Goal: Task Accomplishment & Management: Manage account settings

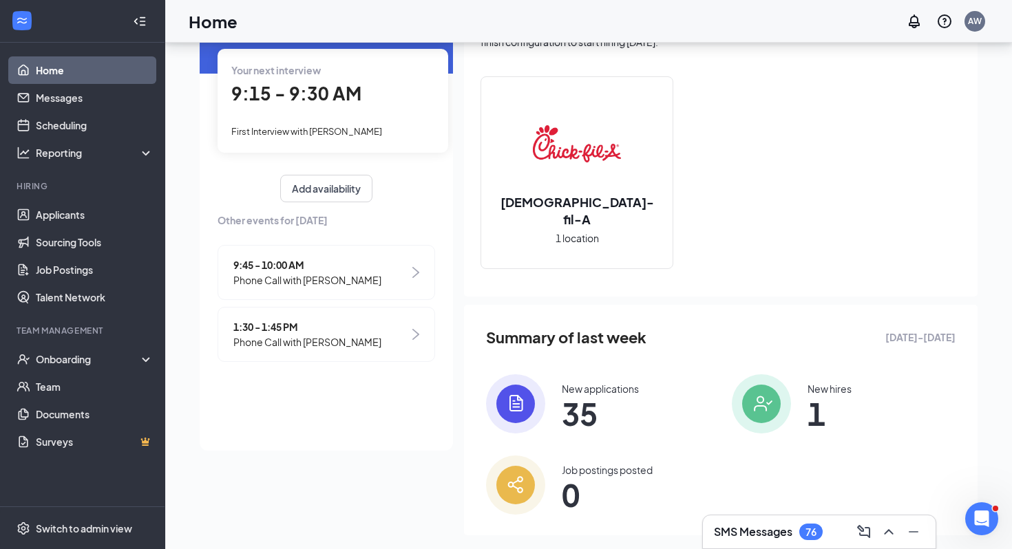
scroll to position [105, 0]
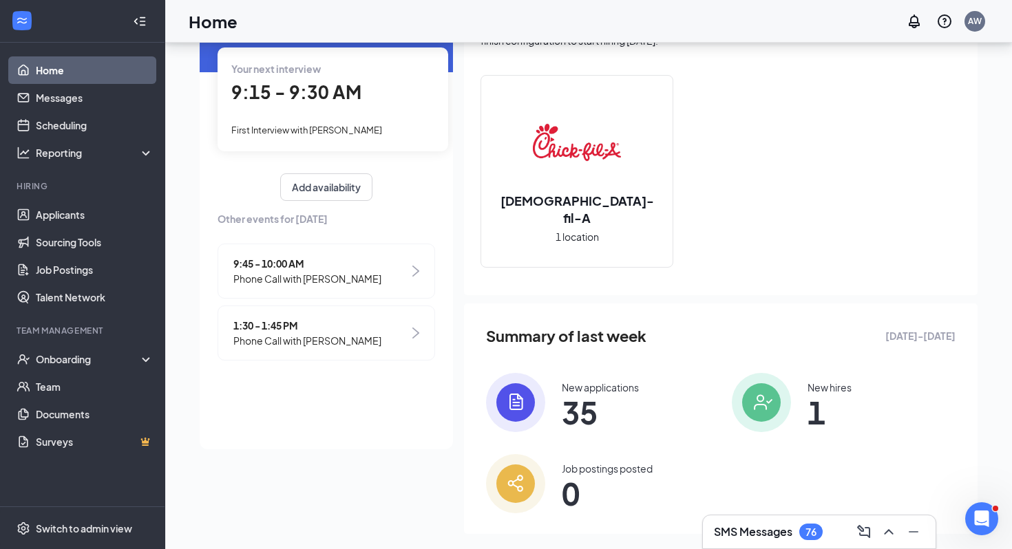
click at [343, 97] on span "9:15 - 9:30 AM" at bounding box center [296, 92] width 130 height 23
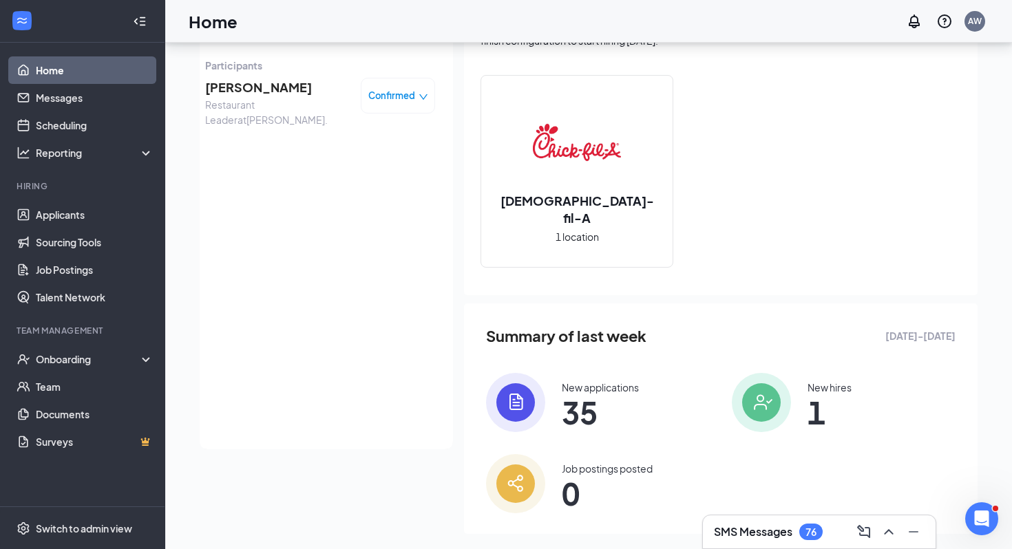
scroll to position [85, 0]
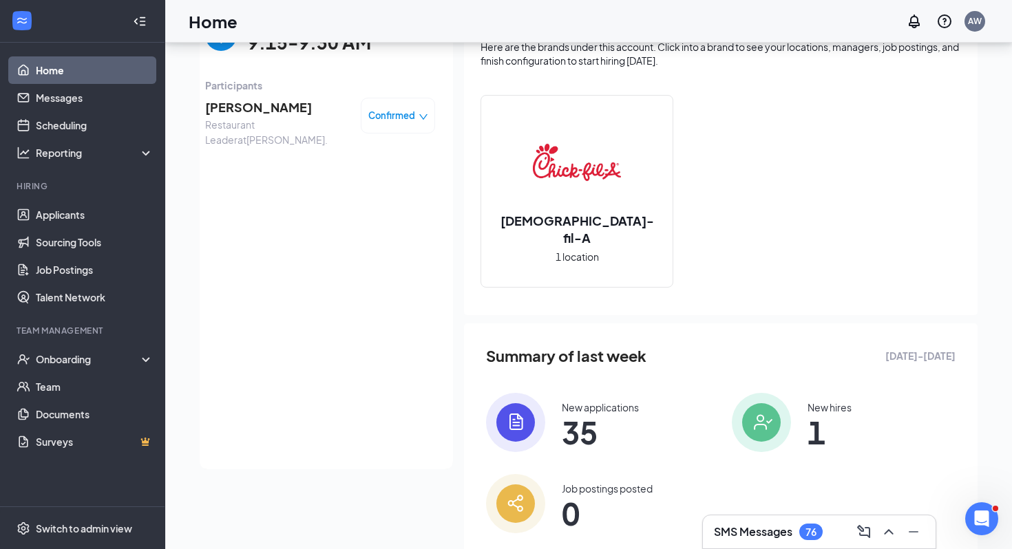
click at [400, 111] on span "Confirmed" at bounding box center [391, 116] width 47 height 14
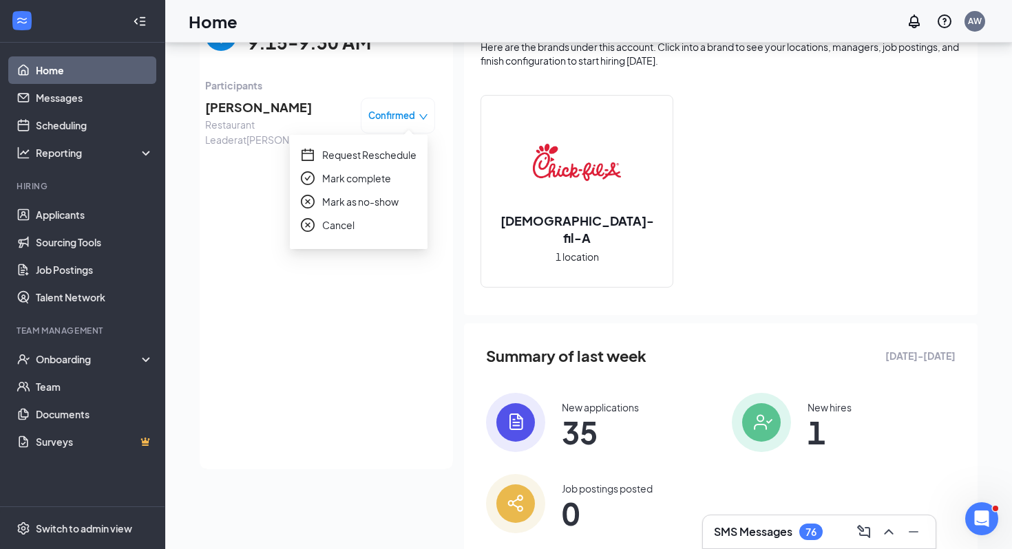
click at [323, 119] on span "Restaurant Leader at Frederick Blvd." at bounding box center [277, 132] width 145 height 30
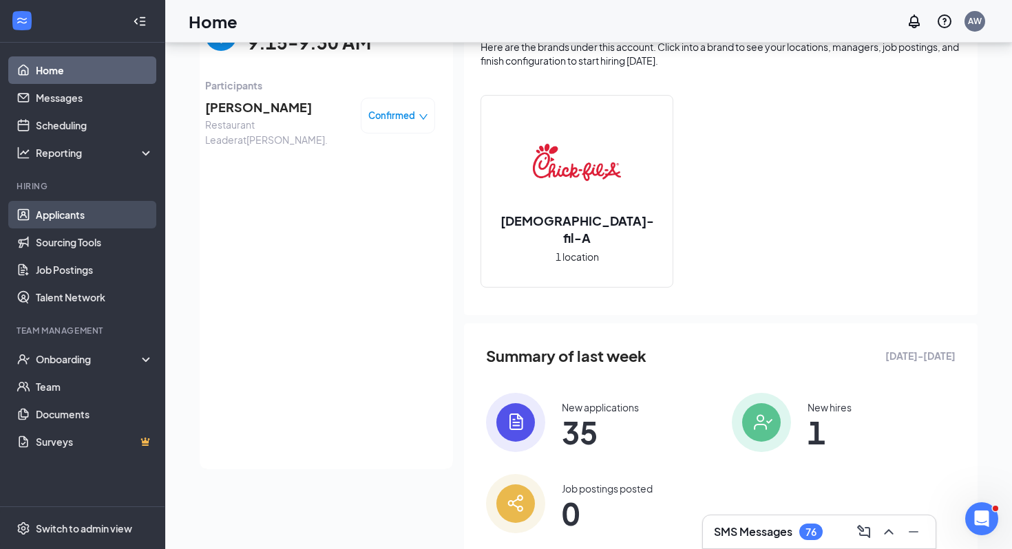
click at [77, 213] on link "Applicants" at bounding box center [95, 215] width 118 height 28
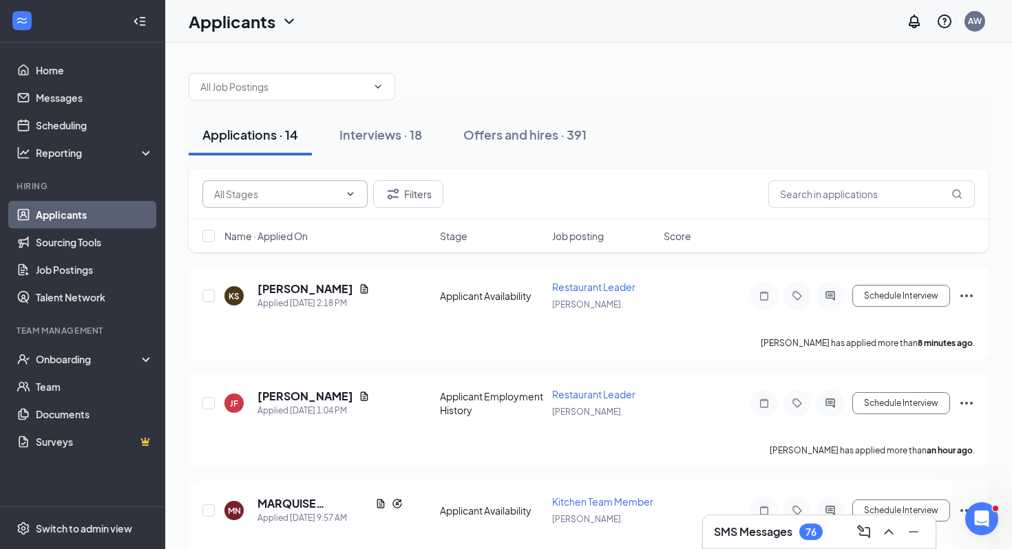
click at [260, 199] on input "text" at bounding box center [276, 193] width 125 height 15
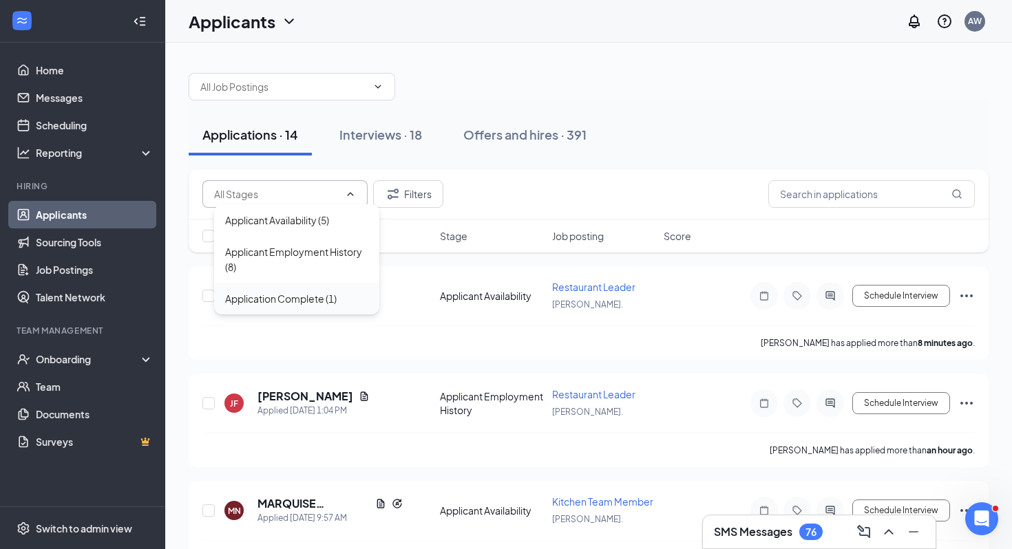
click at [318, 290] on div "Application Complete (1)" at bounding box center [296, 299] width 165 height 32
type input "Application Complete (1)"
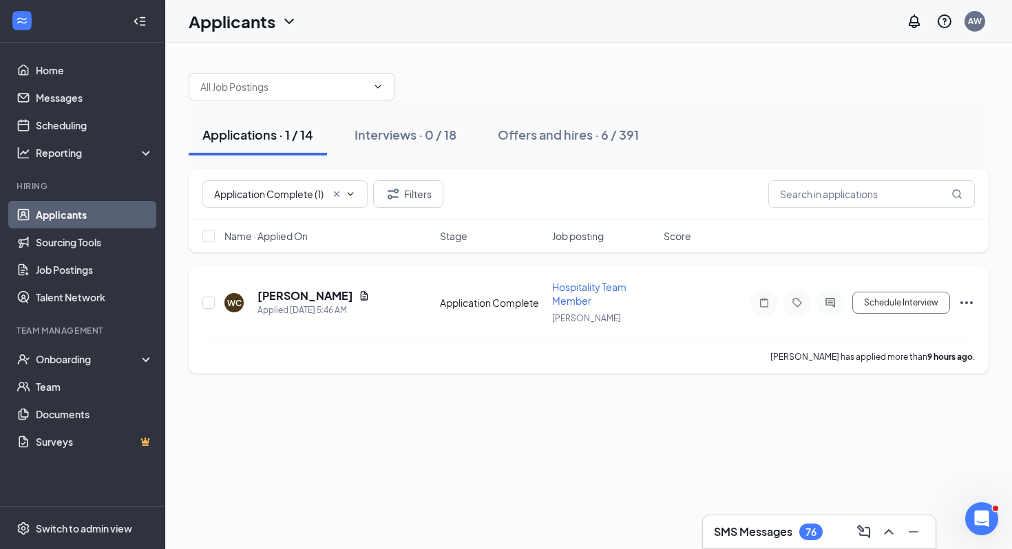
click at [967, 303] on icon "Ellipses" at bounding box center [966, 303] width 17 height 17
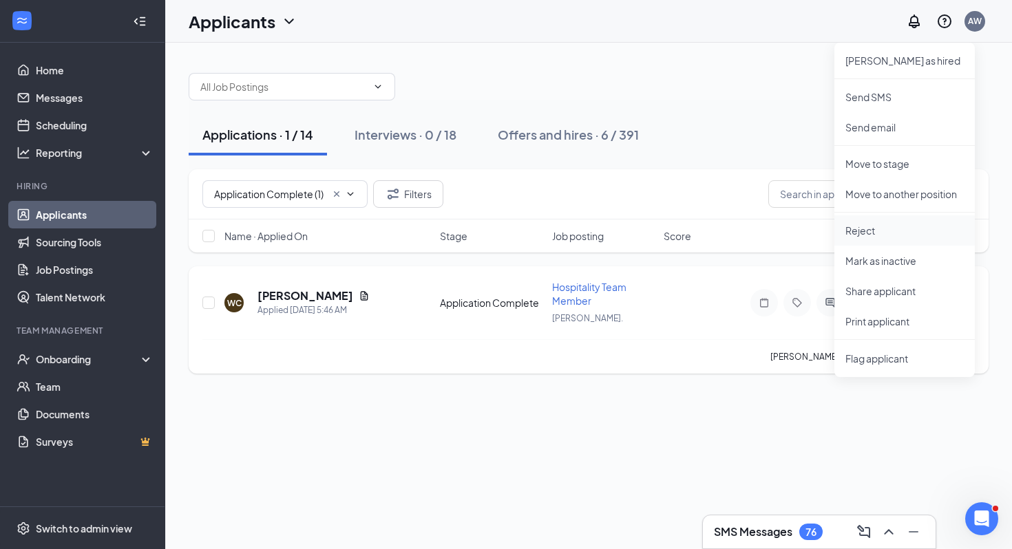
click at [897, 224] on p "Reject" at bounding box center [904, 231] width 118 height 14
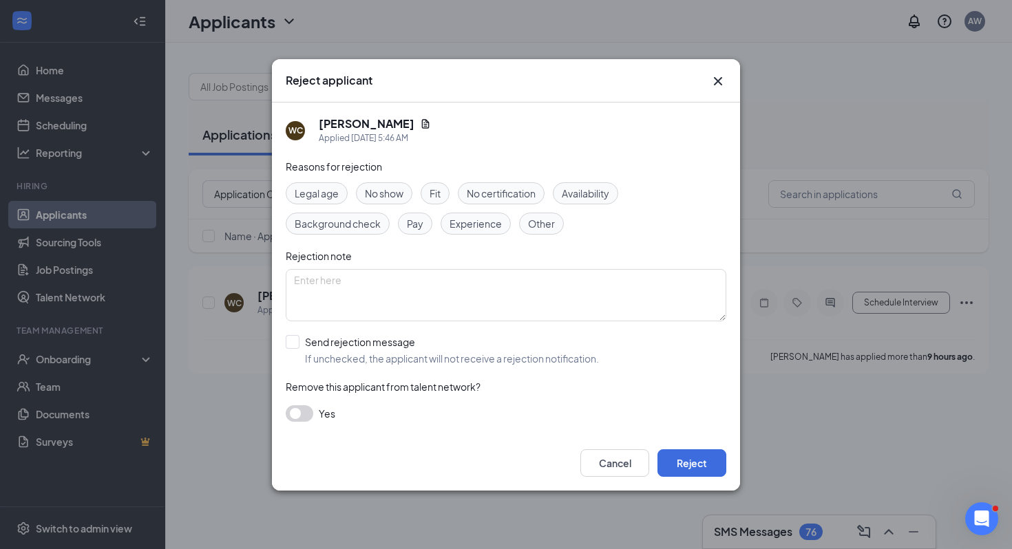
click at [374, 352] on input "Send rejection message If unchecked, the applicant will not receive a rejection…" at bounding box center [442, 350] width 313 height 30
checkbox input "true"
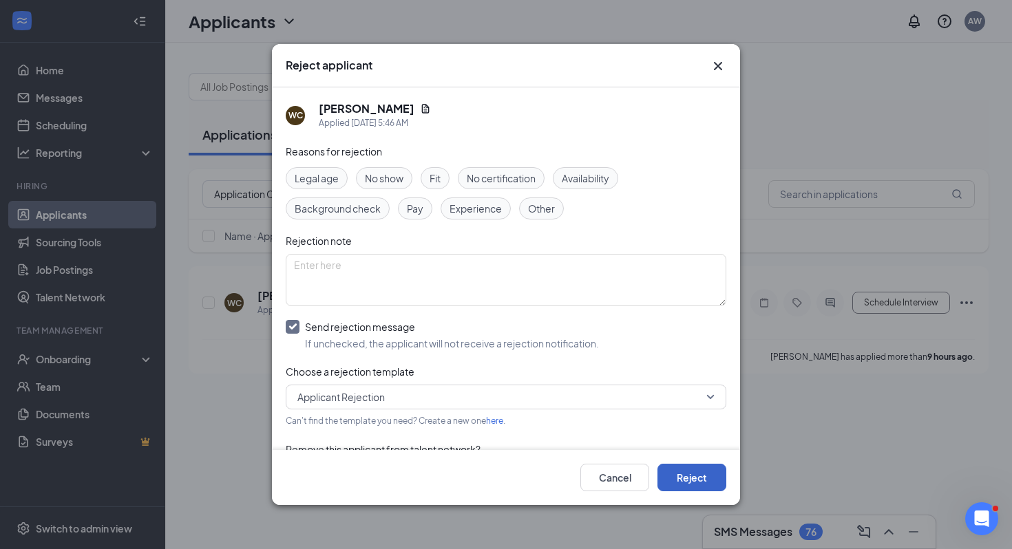
click at [710, 481] on button "Reject" at bounding box center [691, 478] width 69 height 28
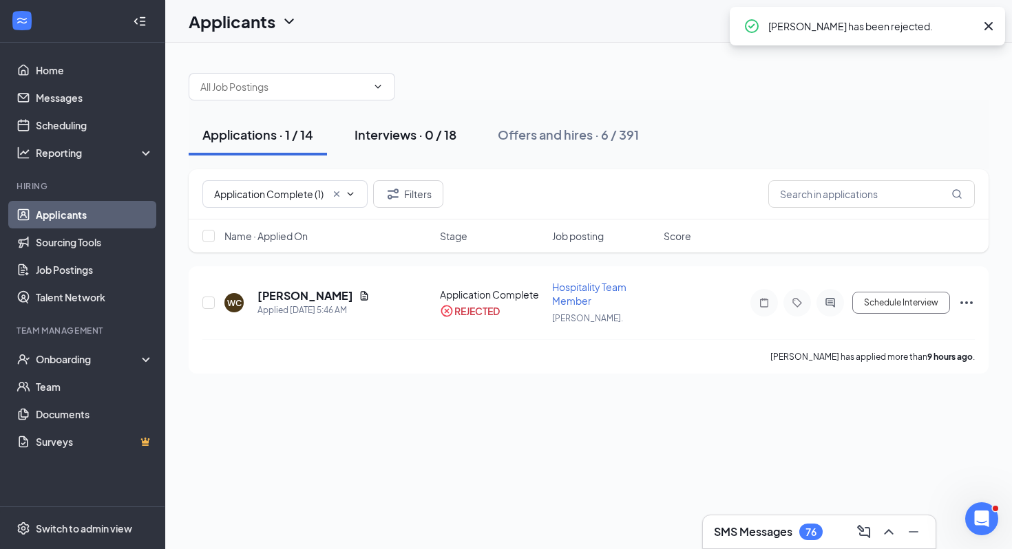
click at [416, 132] on div "Interviews · 0 / 18" at bounding box center [405, 134] width 102 height 17
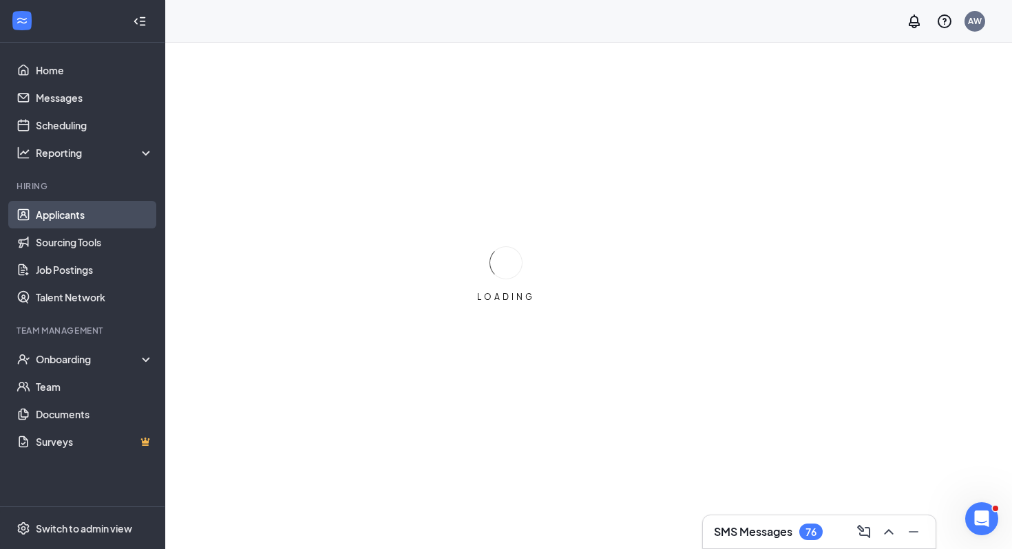
click at [81, 204] on link "Applicants" at bounding box center [95, 215] width 118 height 28
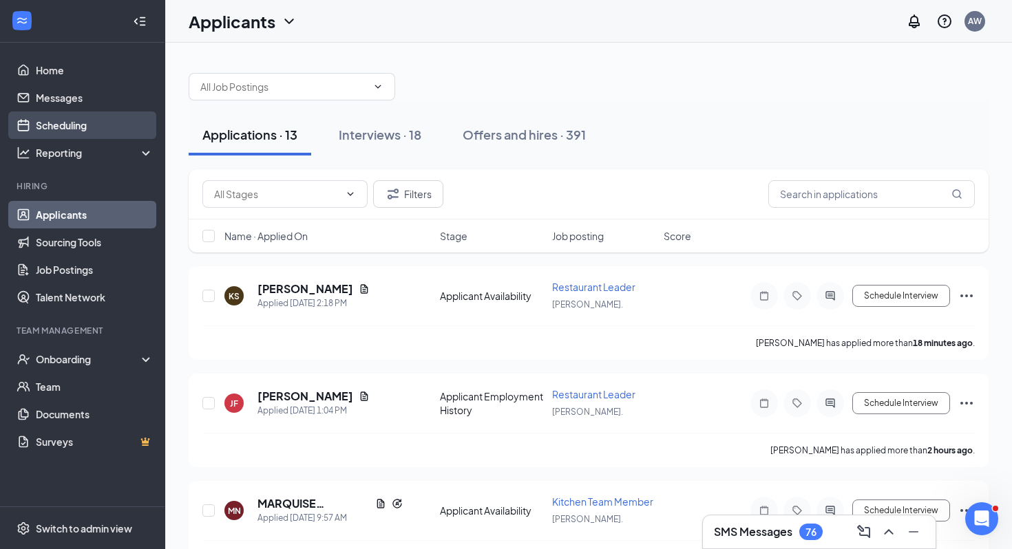
click at [106, 136] on link "Scheduling" at bounding box center [95, 125] width 118 height 28
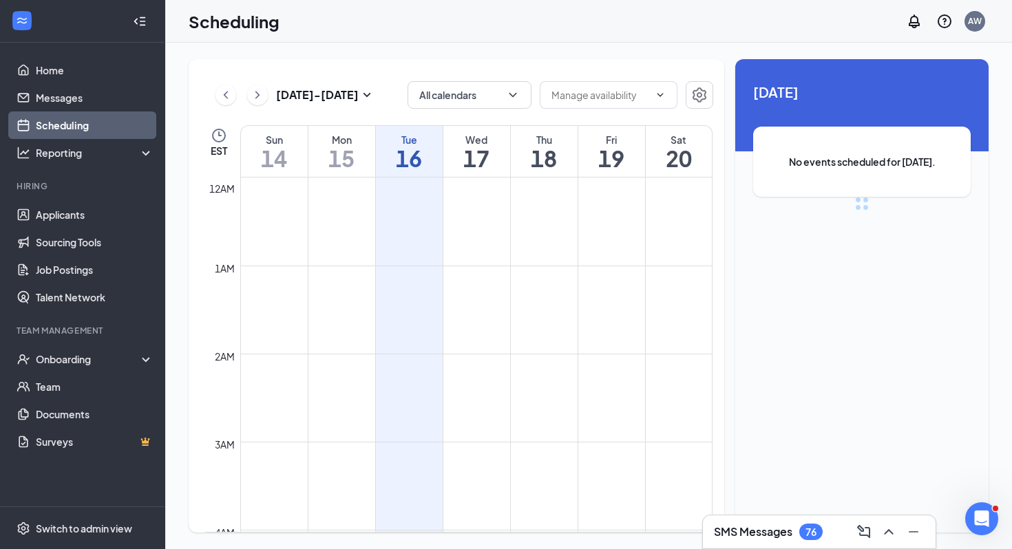
scroll to position [676, 0]
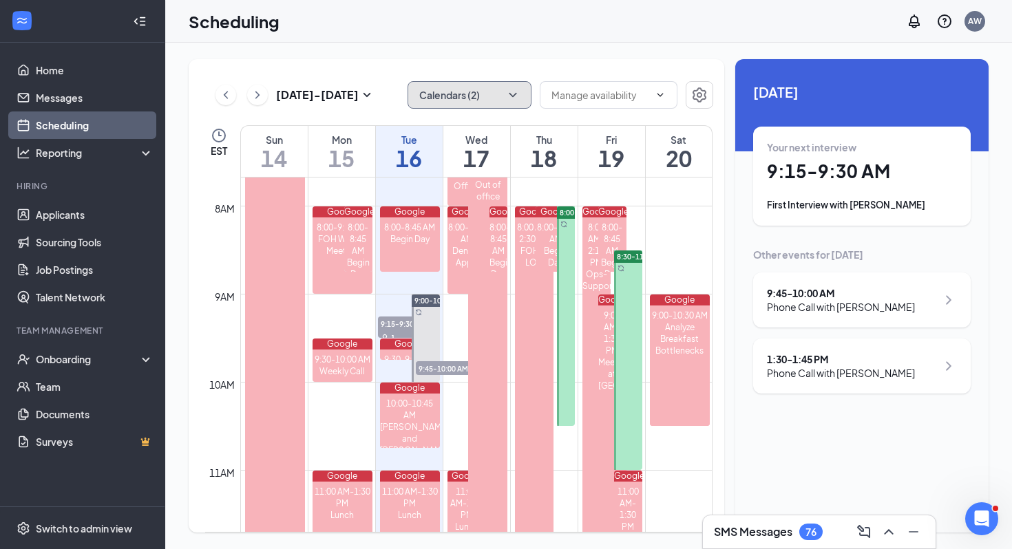
click at [481, 91] on button "Calendars (2)" at bounding box center [469, 95] width 124 height 28
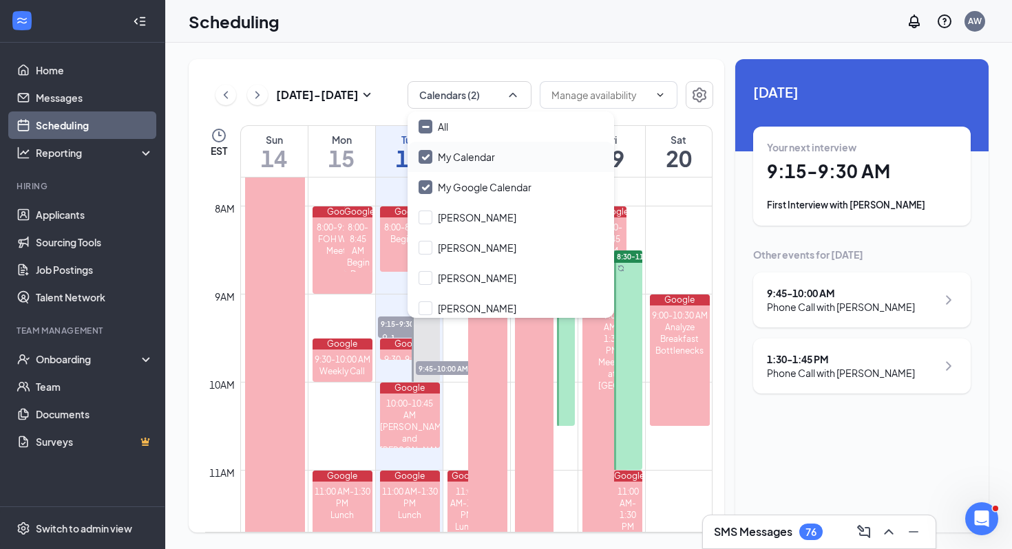
click at [428, 157] on input "My Calendar" at bounding box center [456, 157] width 76 height 14
checkbox input "false"
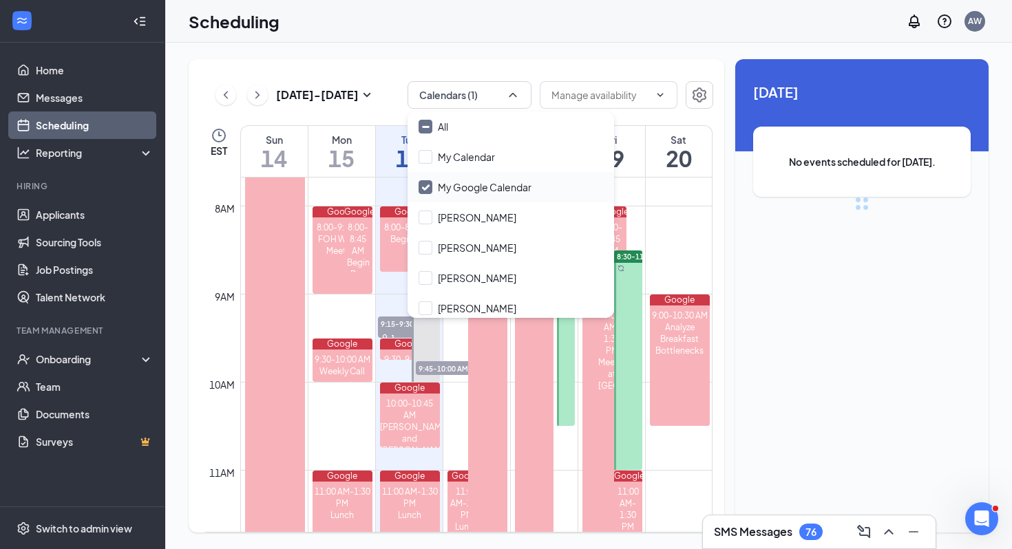
click at [431, 184] on input "My Google Calendar" at bounding box center [474, 187] width 113 height 14
checkbox input "true"
checkbox input "false"
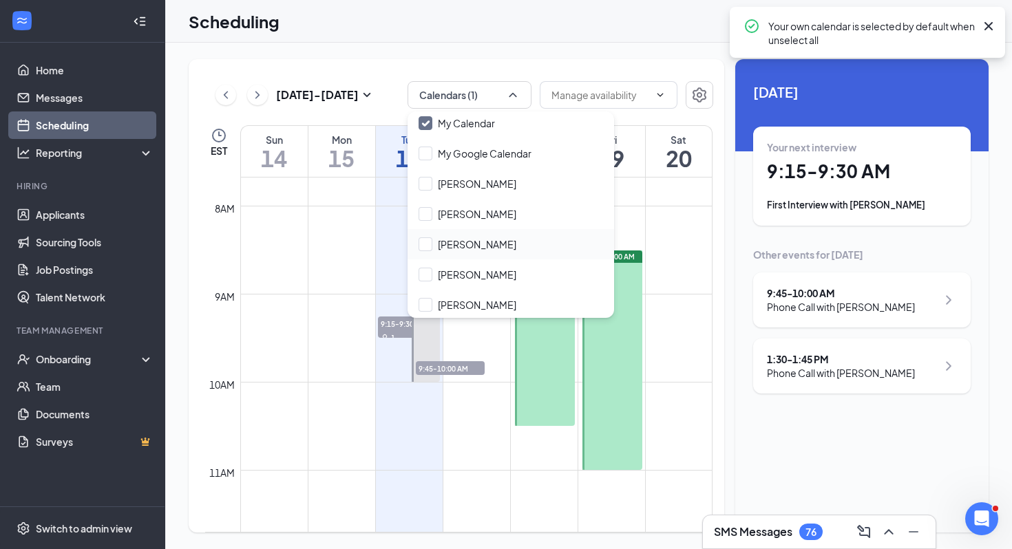
scroll to position [94, 0]
click at [430, 248] on input "[PERSON_NAME]" at bounding box center [467, 245] width 98 height 14
checkbox input "true"
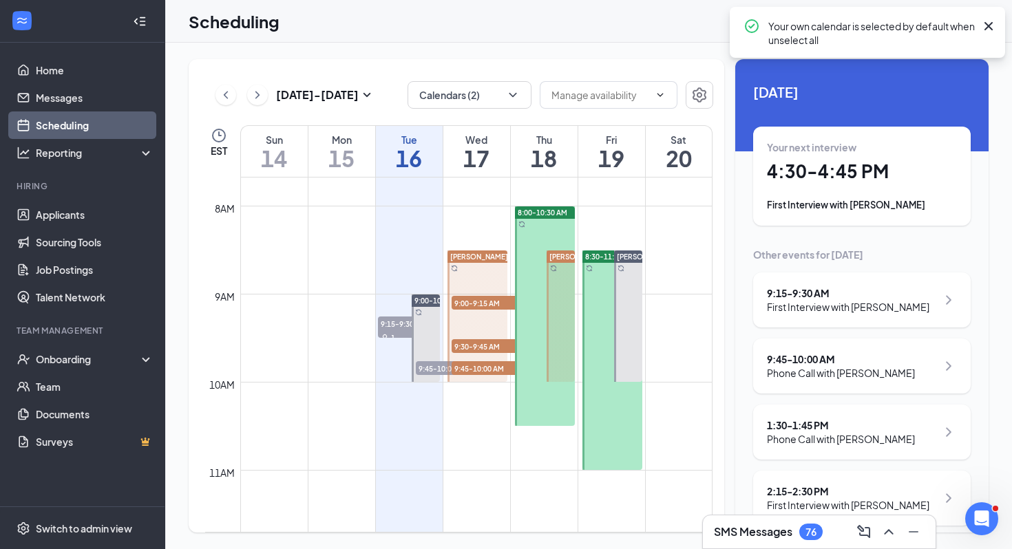
click at [368, 313] on td at bounding box center [476, 305] width 472 height 22
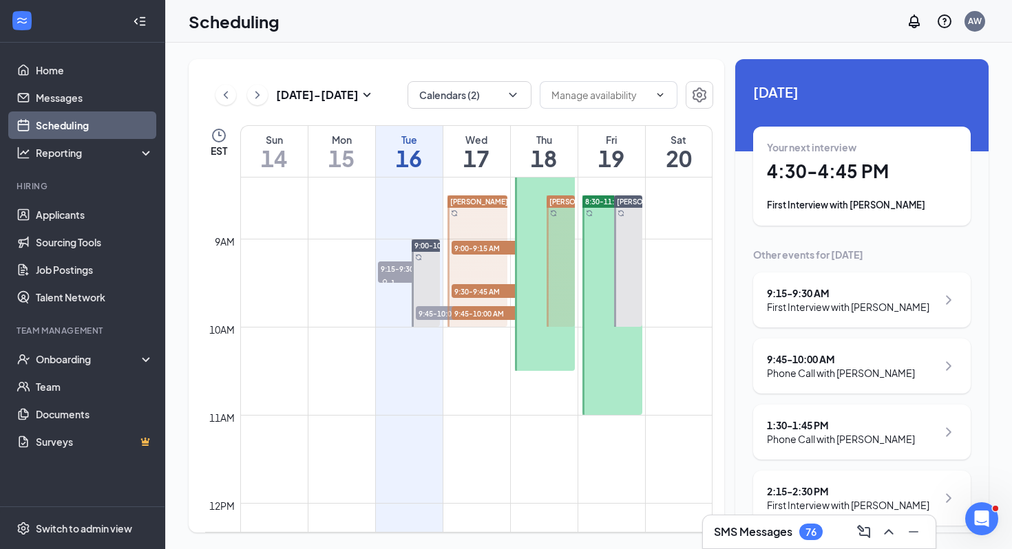
scroll to position [700, 0]
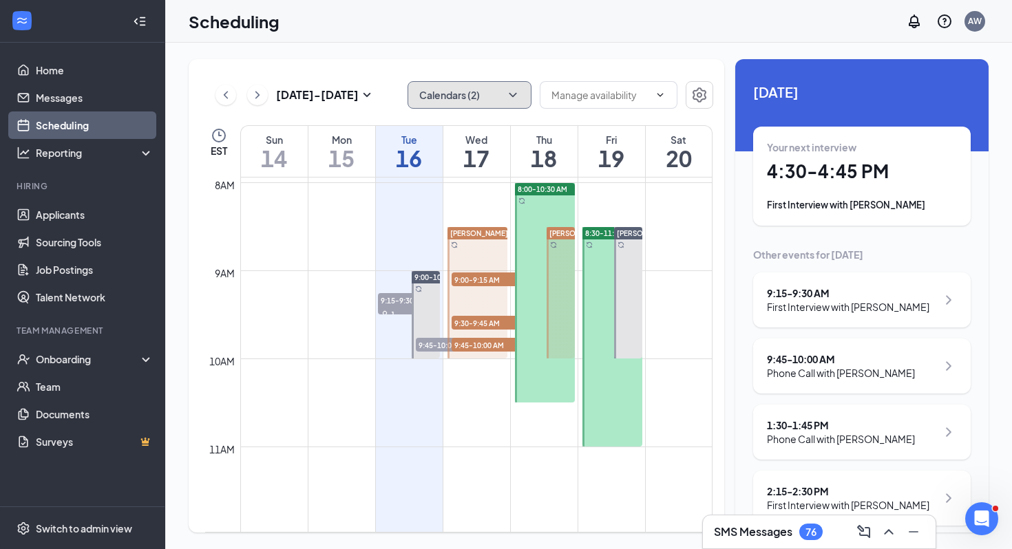
click at [493, 108] on button "Calendars (2)" at bounding box center [469, 95] width 124 height 28
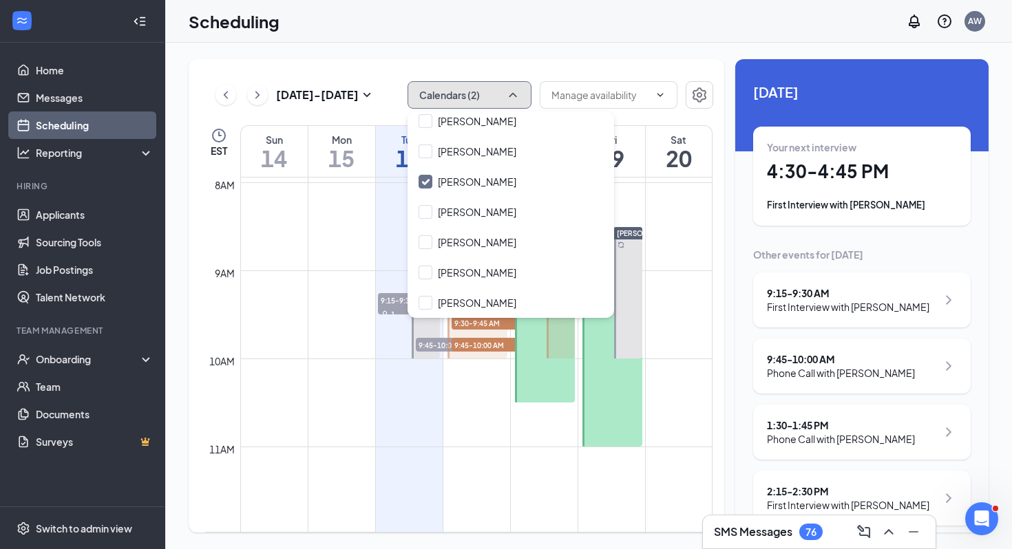
scroll to position [0, 0]
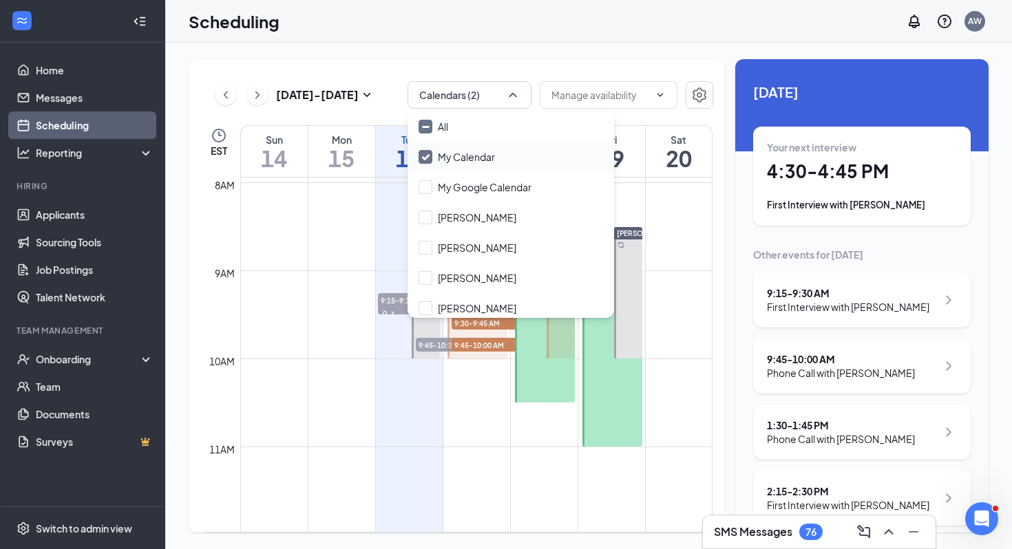
click at [450, 153] on input "My Calendar" at bounding box center [456, 157] width 76 height 14
checkbox input "false"
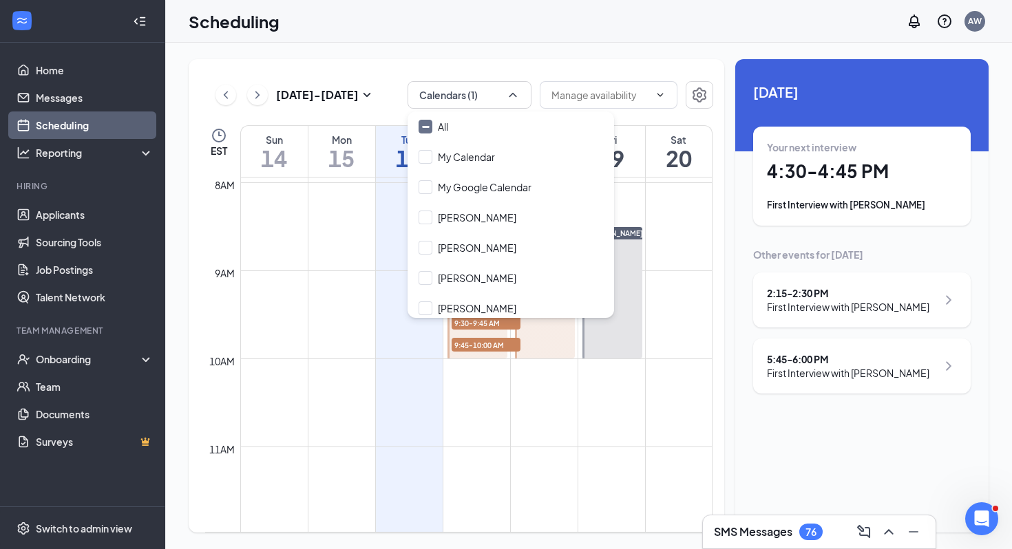
click at [485, 405] on td at bounding box center [476, 414] width 472 height 22
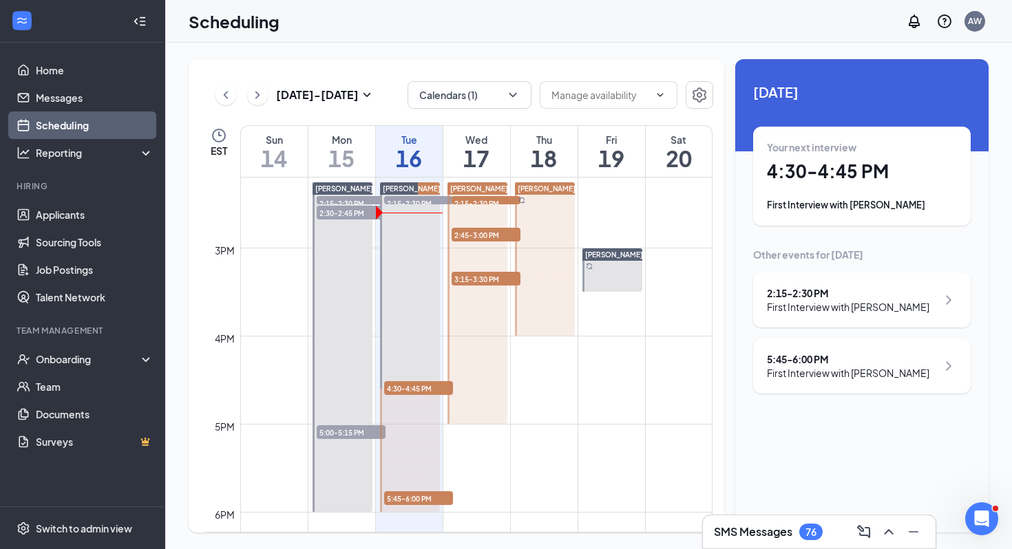
scroll to position [1192, 0]
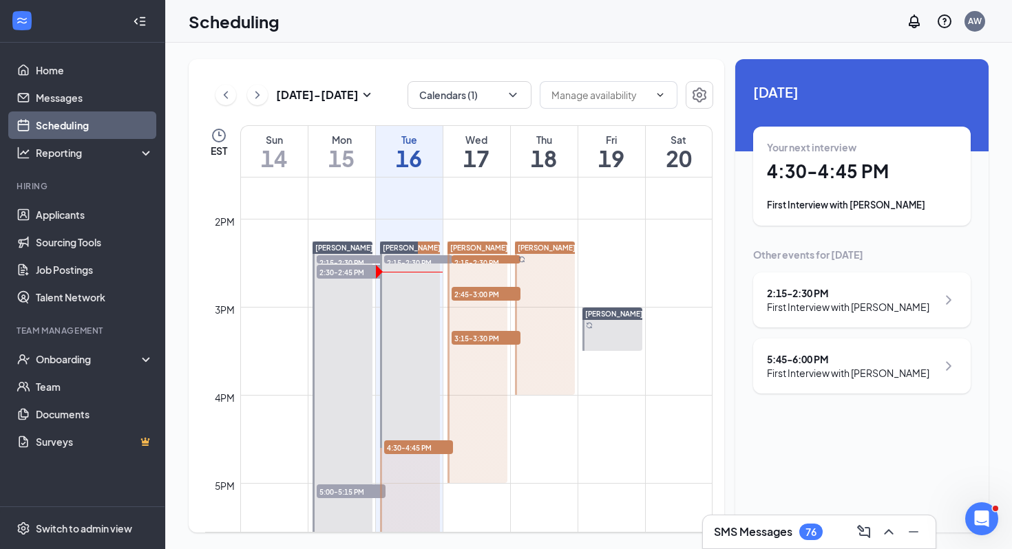
click at [528, 336] on div at bounding box center [545, 318] width 61 height 153
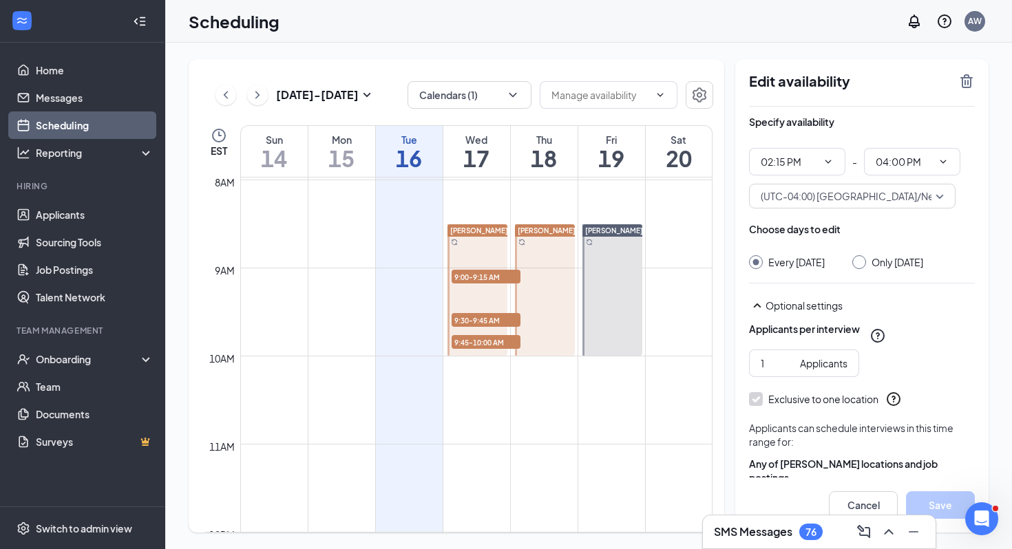
scroll to position [687, 0]
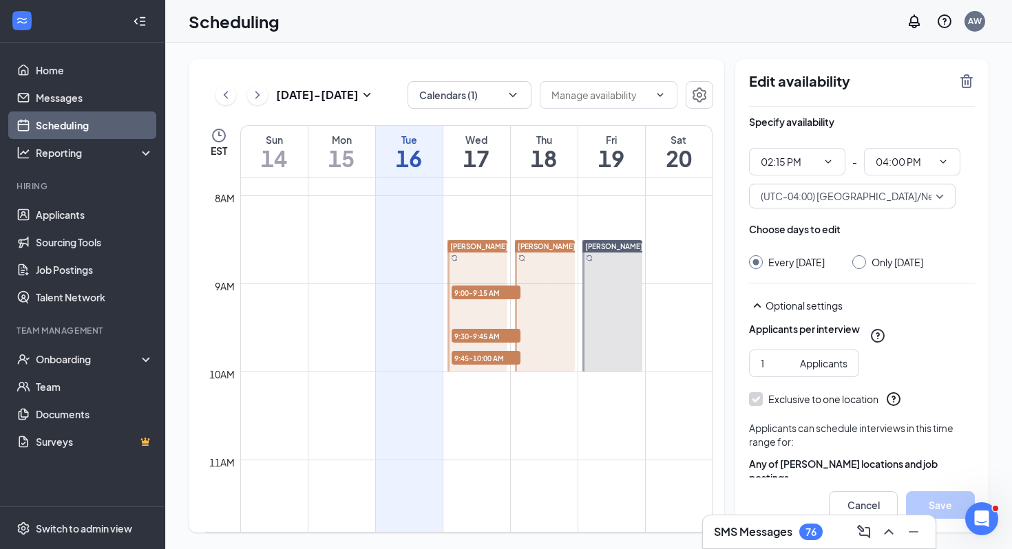
click at [491, 286] on span "9:00-9:15 AM" at bounding box center [485, 293] width 69 height 14
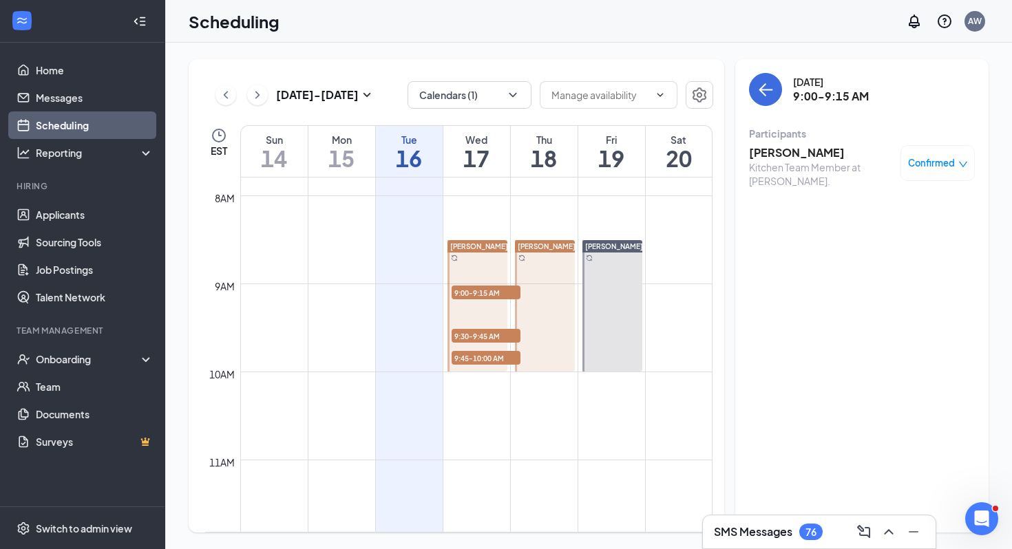
click at [559, 251] on div "[PERSON_NAME]" at bounding box center [545, 246] width 61 height 12
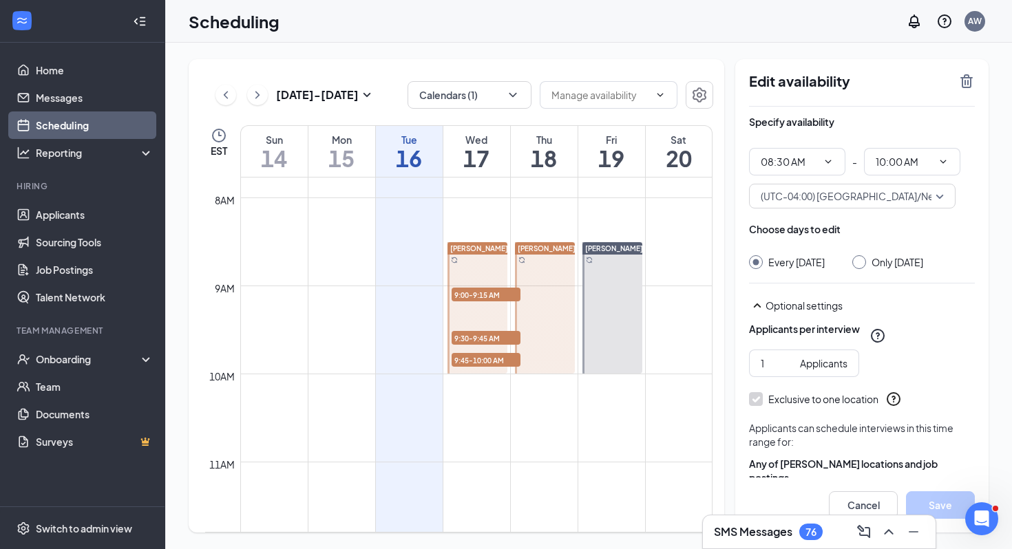
scroll to position [678, 0]
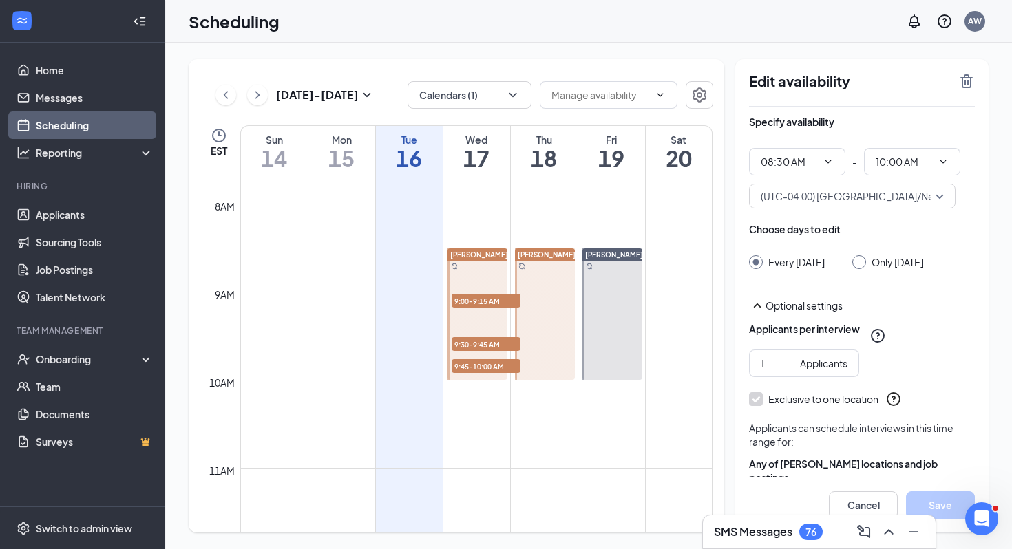
click at [969, 87] on icon "TrashOutline" at bounding box center [966, 81] width 12 height 14
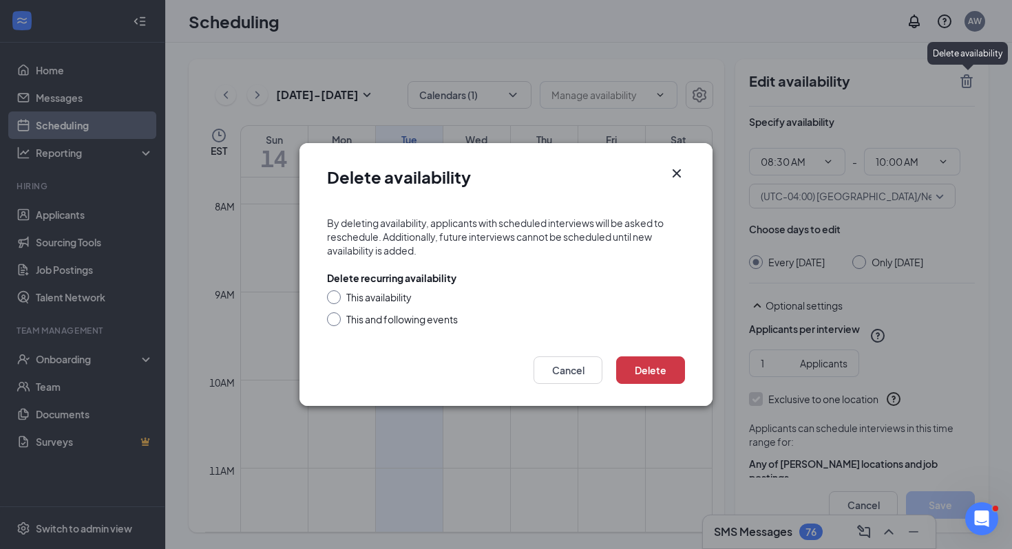
click at [393, 301] on div "This availability" at bounding box center [378, 297] width 65 height 14
click at [336, 300] on input "This availability" at bounding box center [332, 295] width 10 height 10
radio input "true"
click at [434, 324] on div "This and following events" at bounding box center [401, 319] width 111 height 14
click at [336, 322] on input "This and following events" at bounding box center [332, 317] width 10 height 10
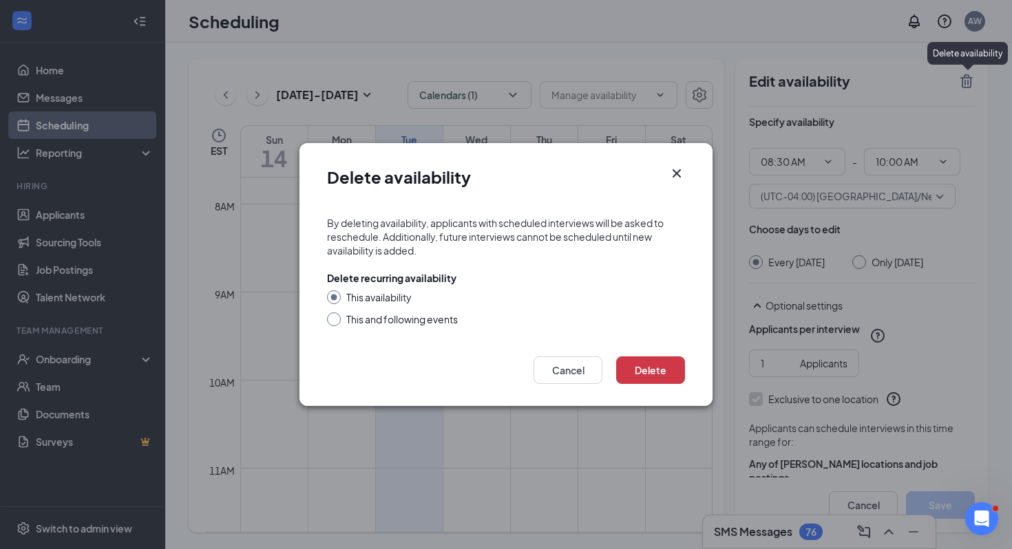
radio input "true"
radio input "false"
click at [659, 360] on button "Delete" at bounding box center [650, 370] width 69 height 28
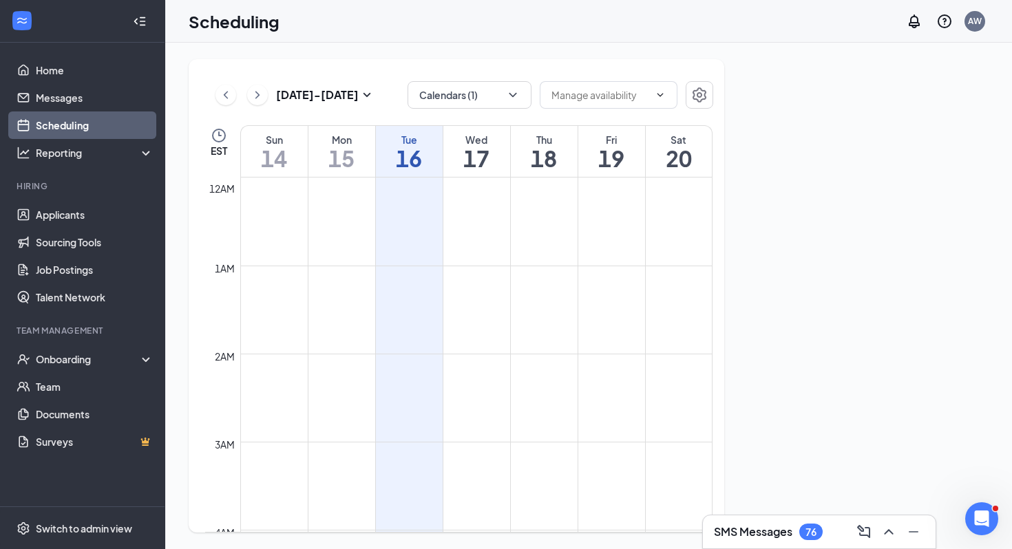
scroll to position [676, 0]
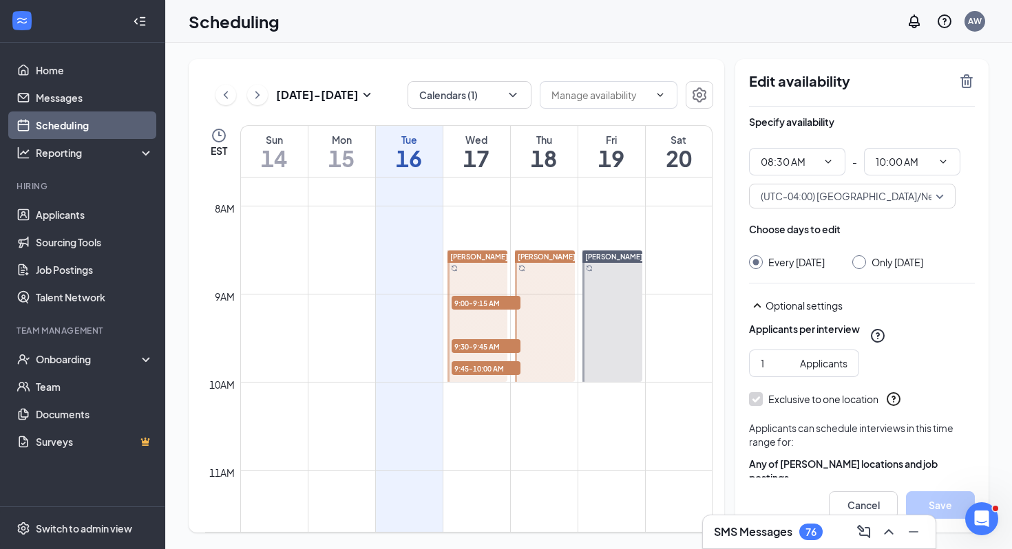
click at [539, 257] on span "[PERSON_NAME]" at bounding box center [546, 257] width 58 height 8
click at [967, 74] on icon "TrashOutline" at bounding box center [966, 81] width 17 height 17
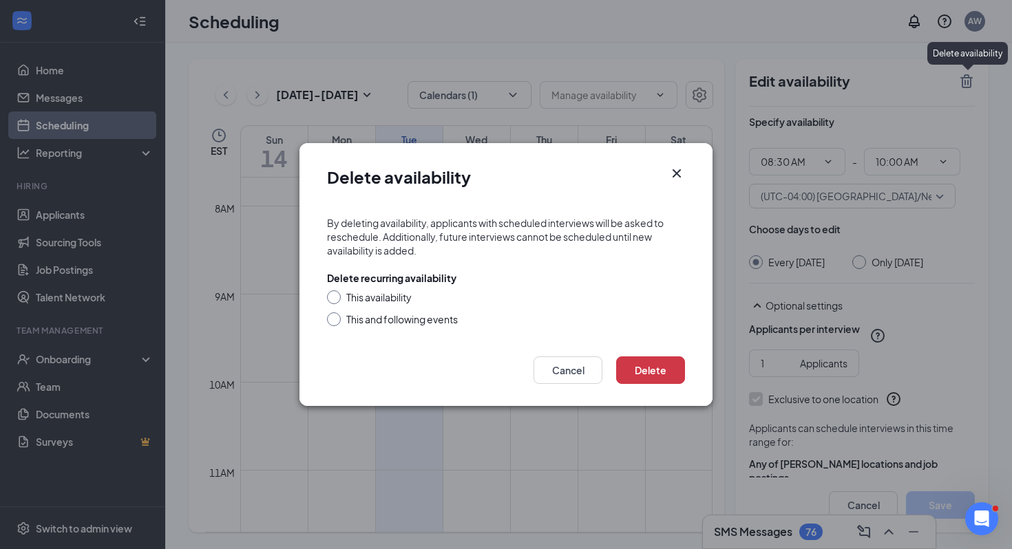
click at [391, 325] on div "This and following events" at bounding box center [401, 319] width 111 height 14
click at [336, 322] on input "This and following events" at bounding box center [332, 317] width 10 height 10
radio input "true"
click at [657, 359] on button "Delete" at bounding box center [650, 370] width 69 height 28
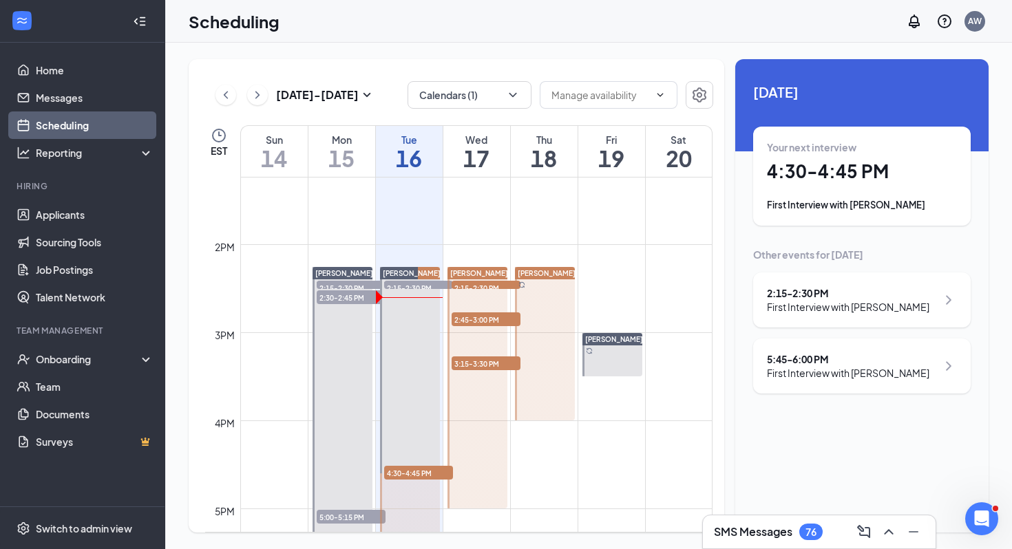
scroll to position [1172, 0]
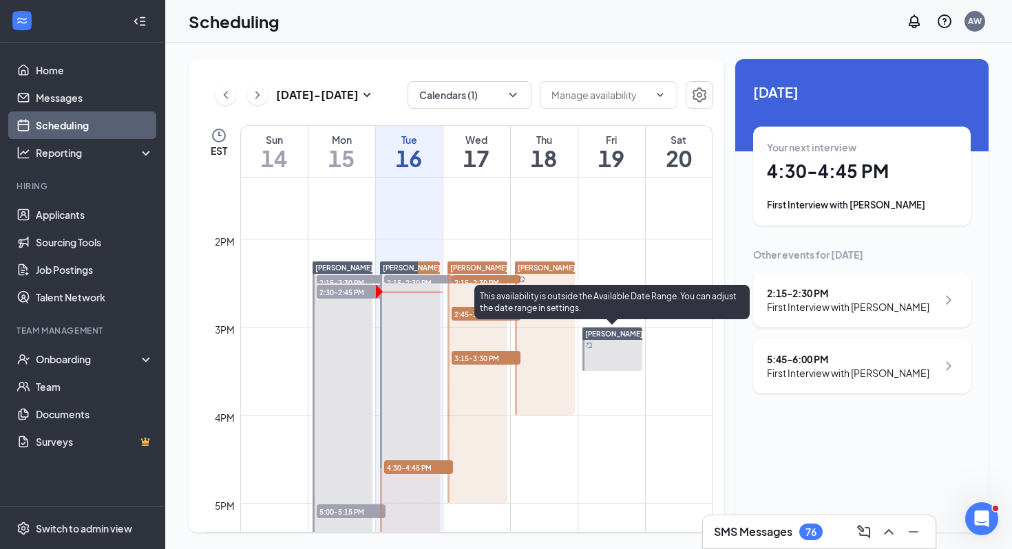
click at [620, 356] on div at bounding box center [612, 349] width 61 height 43
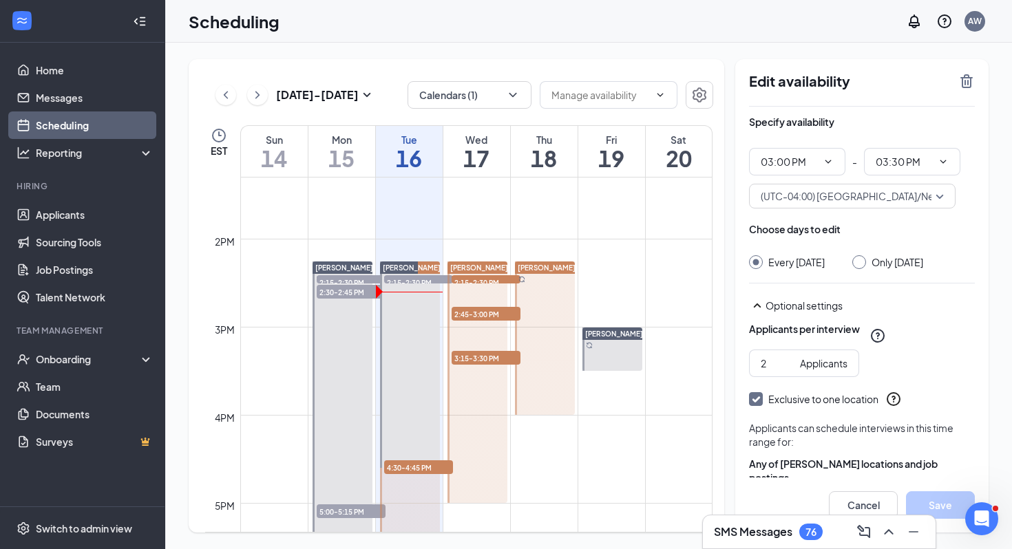
click at [559, 338] on div at bounding box center [545, 337] width 61 height 153
click at [781, 371] on input "1" at bounding box center [777, 363] width 34 height 15
click at [785, 371] on input "2" at bounding box center [777, 363] width 34 height 15
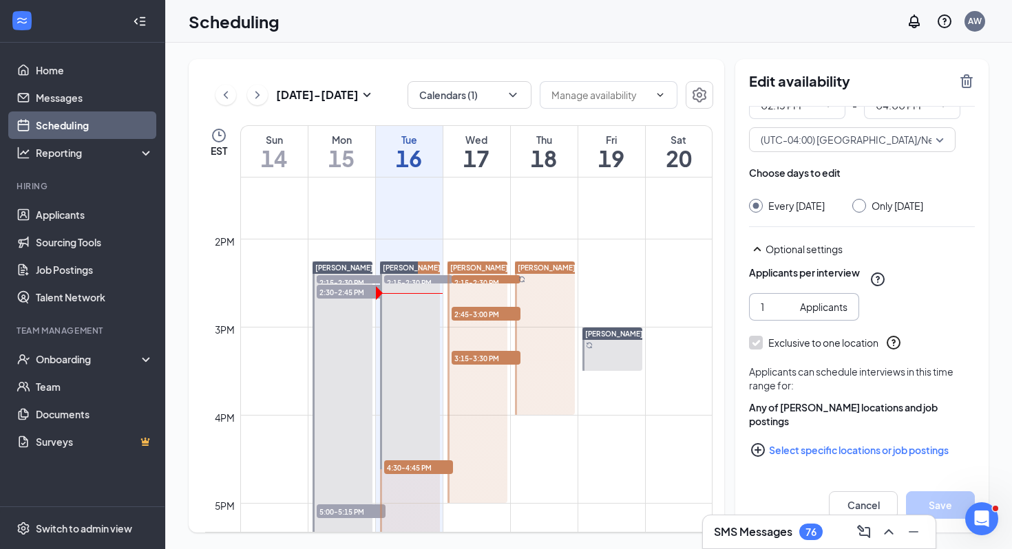
type input "1"
click at [922, 489] on div "Cancel Save" at bounding box center [861, 505] width 253 height 55
click at [911, 477] on div "Specify availability 02:15 PM - 04:00 PM (UTC-04:00) [GEOGRAPHIC_DATA]/New_York…" at bounding box center [862, 284] width 226 height 469
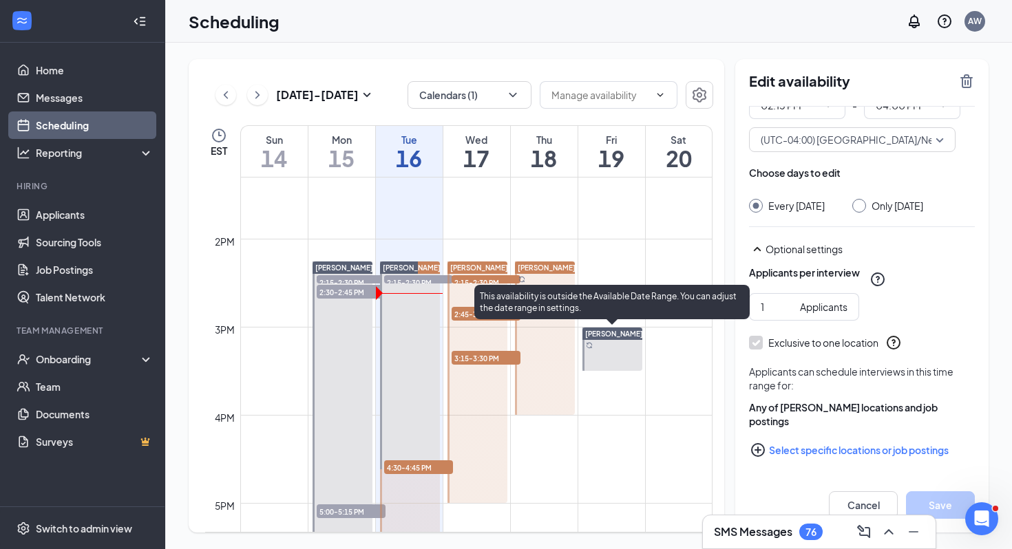
click at [605, 350] on div at bounding box center [612, 349] width 61 height 43
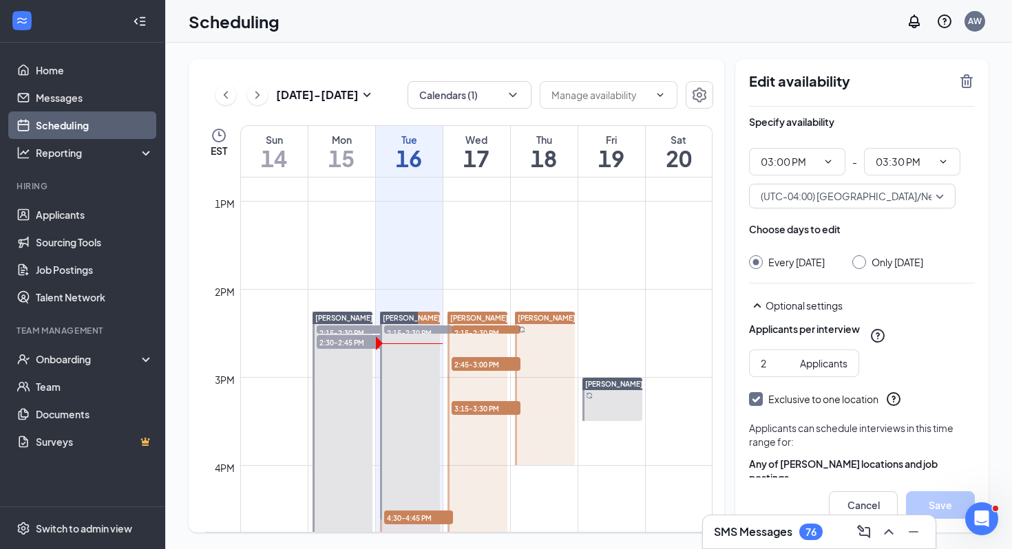
scroll to position [1119, 0]
